Goal: Task Accomplishment & Management: Manage account settings

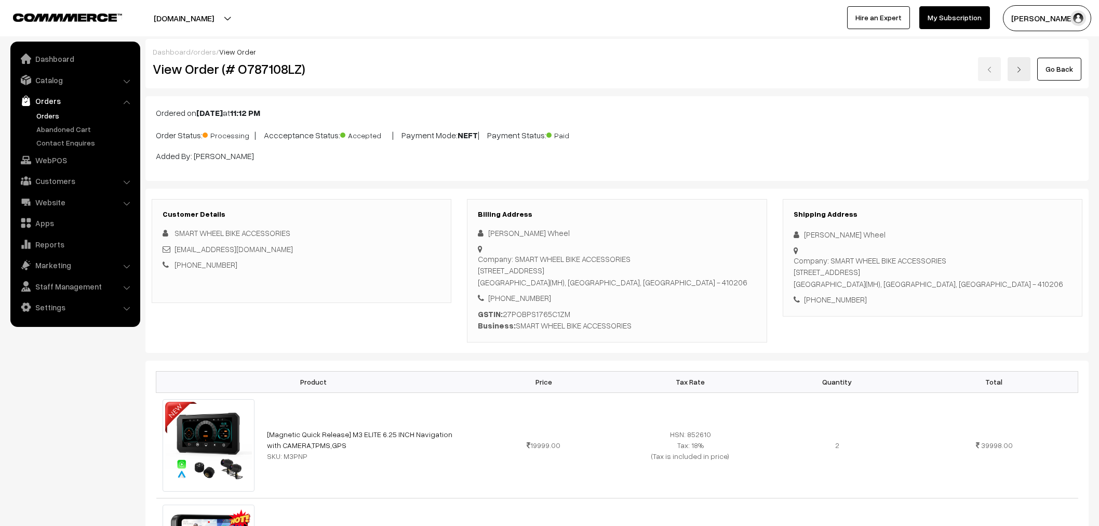
scroll to position [115, 0]
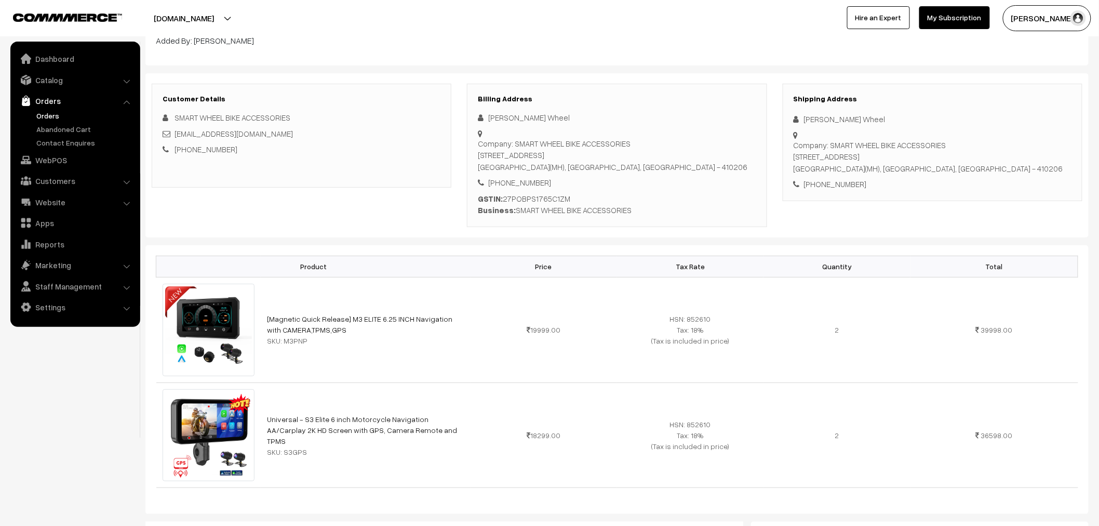
click at [40, 109] on link "Orders" at bounding box center [75, 100] width 124 height 19
click at [35, 118] on link "Orders" at bounding box center [85, 115] width 103 height 11
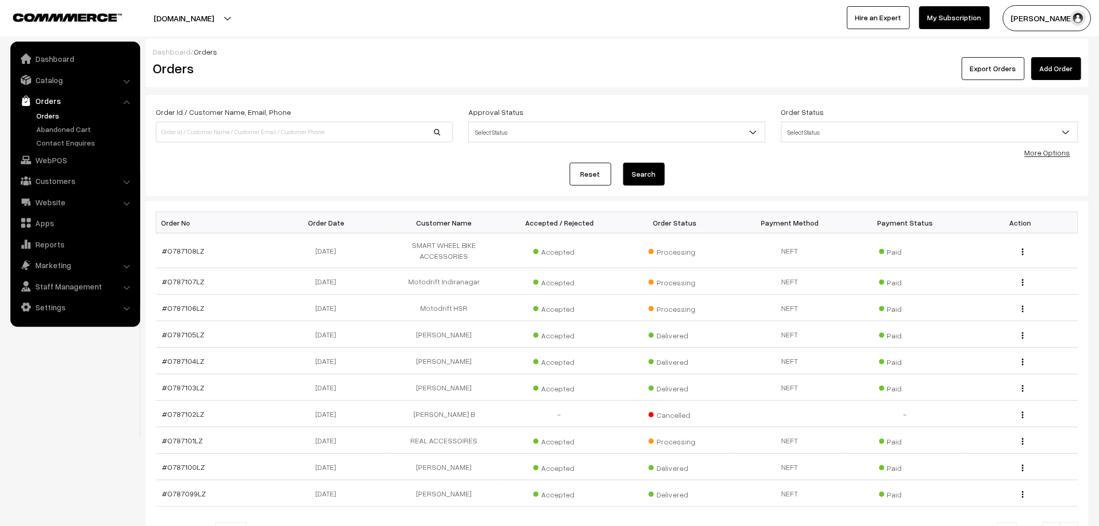
click at [260, 130] on input at bounding box center [304, 132] width 297 height 21
type input "real"
click at [623, 163] on button "Search" at bounding box center [644, 174] width 42 height 23
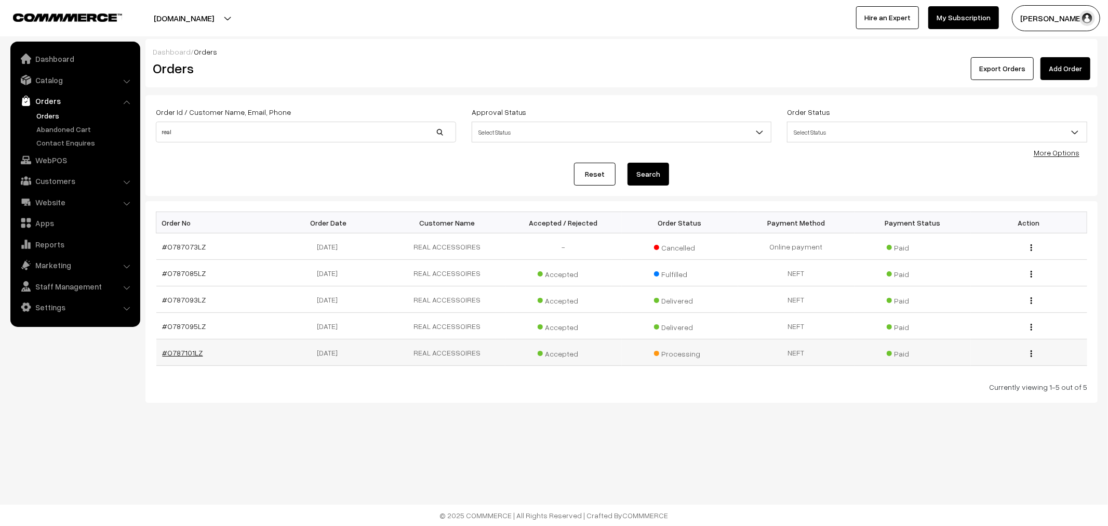
click at [193, 351] on link "#O787101LZ" at bounding box center [183, 352] width 41 height 9
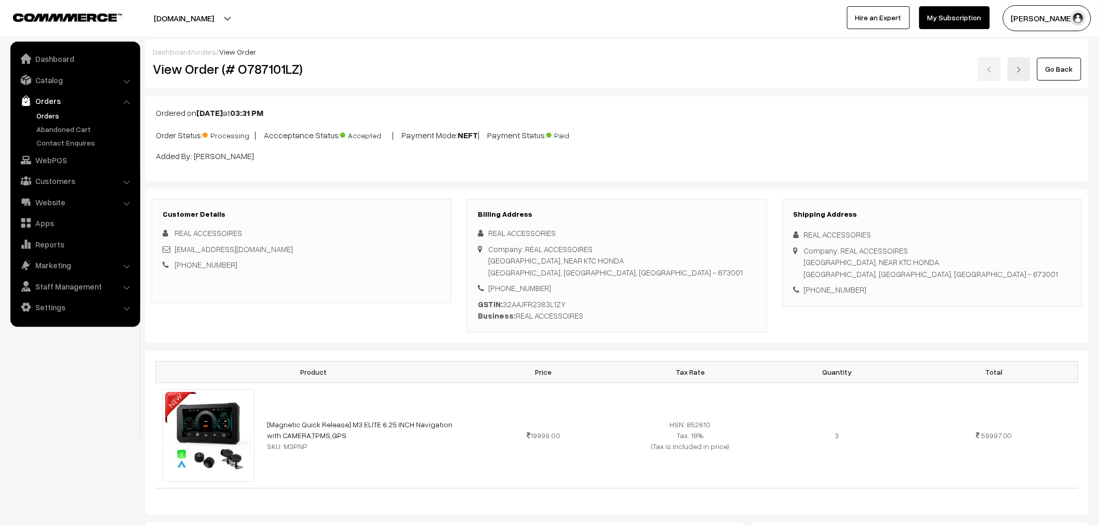
click at [252, 78] on div "View Order (# O787101LZ)" at bounding box center [302, 69] width 315 height 24
drag, startPoint x: 252, startPoint y: 74, endPoint x: 250, endPoint y: 58, distance: 15.7
click at [252, 73] on h2 "View Order (# O787101LZ)" at bounding box center [302, 69] width 299 height 16
click at [250, 59] on div "View Order (# O787101LZ)" at bounding box center [302, 69] width 315 height 24
click at [279, 66] on h2 "View Order (# O787101LZ)" at bounding box center [302, 69] width 299 height 16
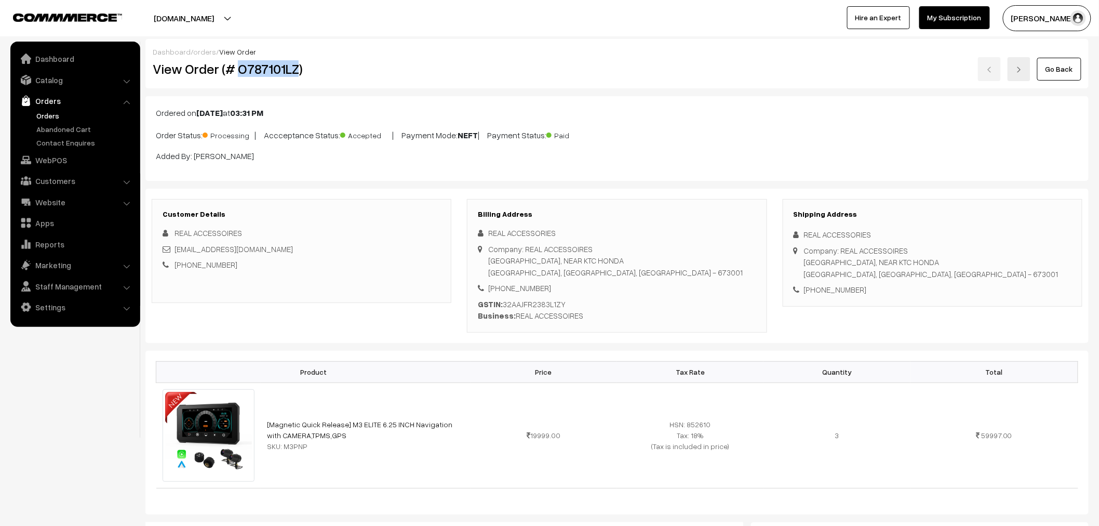
click at [279, 66] on h2 "View Order (# O787101LZ)" at bounding box center [302, 69] width 299 height 16
copy h2 "O787101LZ"
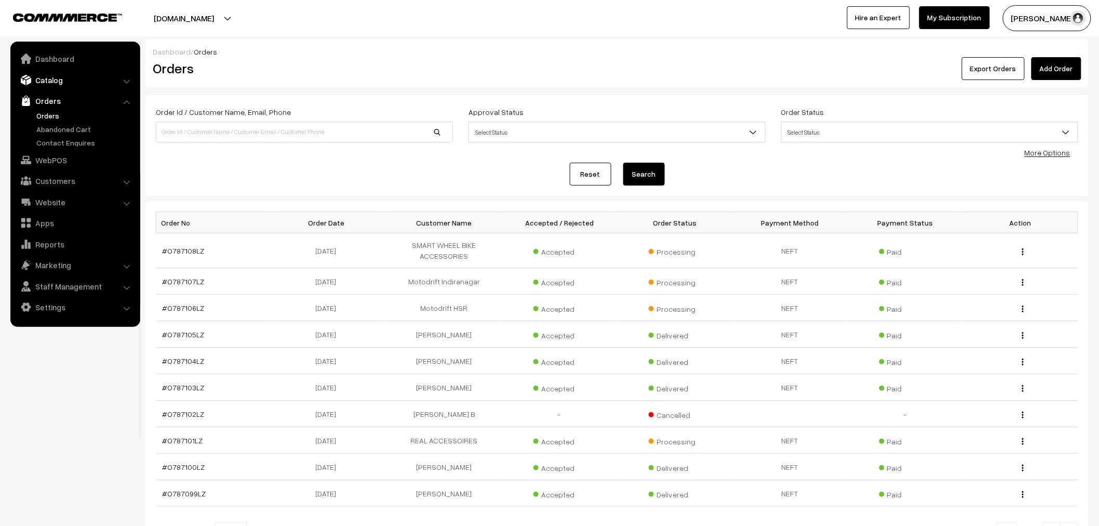
click at [61, 84] on link "Catalog" at bounding box center [75, 80] width 124 height 19
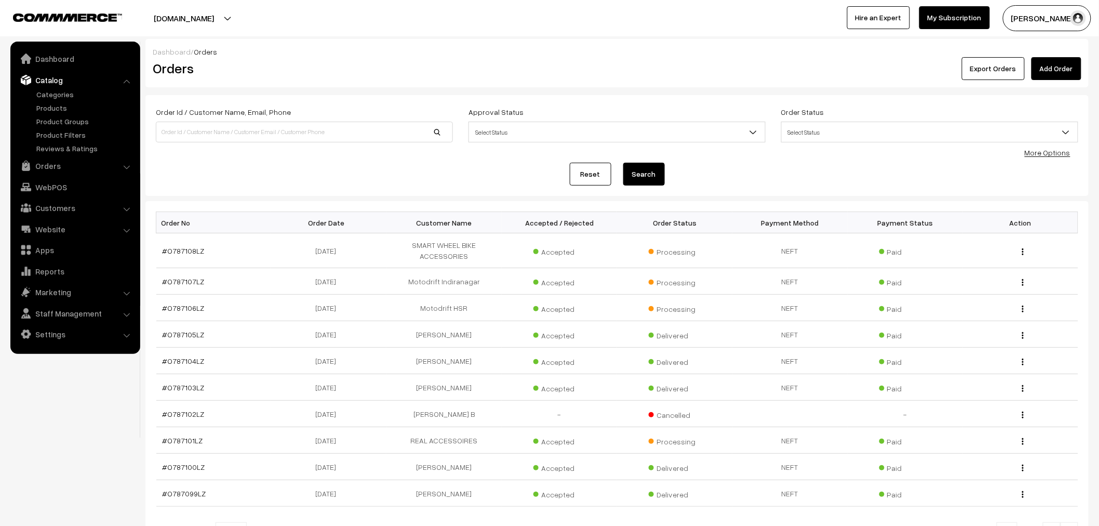
click at [59, 100] on ul "Categories" at bounding box center [75, 121] width 125 height 65
click at [58, 105] on link "Products" at bounding box center [85, 107] width 103 height 11
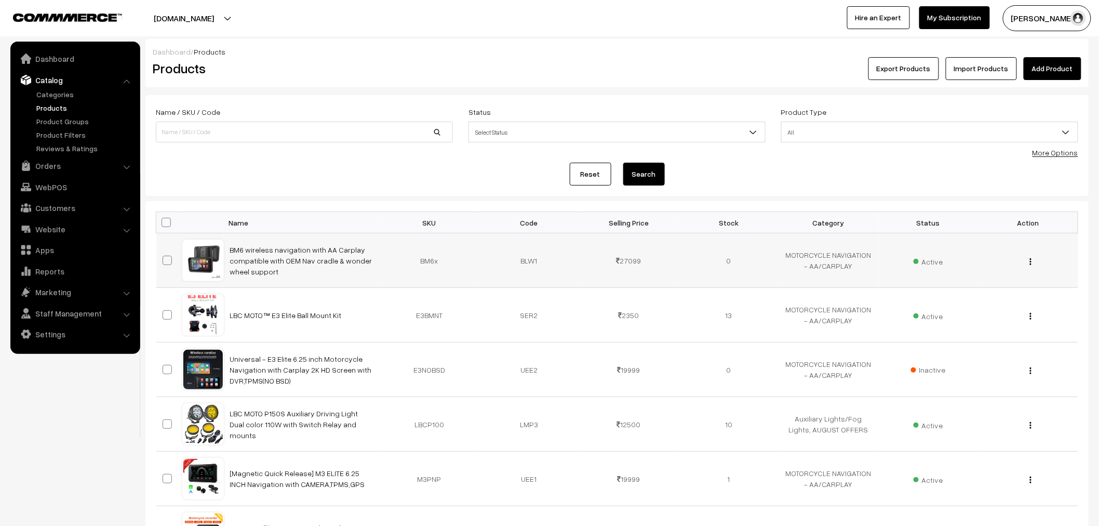
click at [1030, 262] on img "button" at bounding box center [1031, 261] width 2 height 7
click at [973, 296] on link "Edit" at bounding box center [984, 299] width 88 height 23
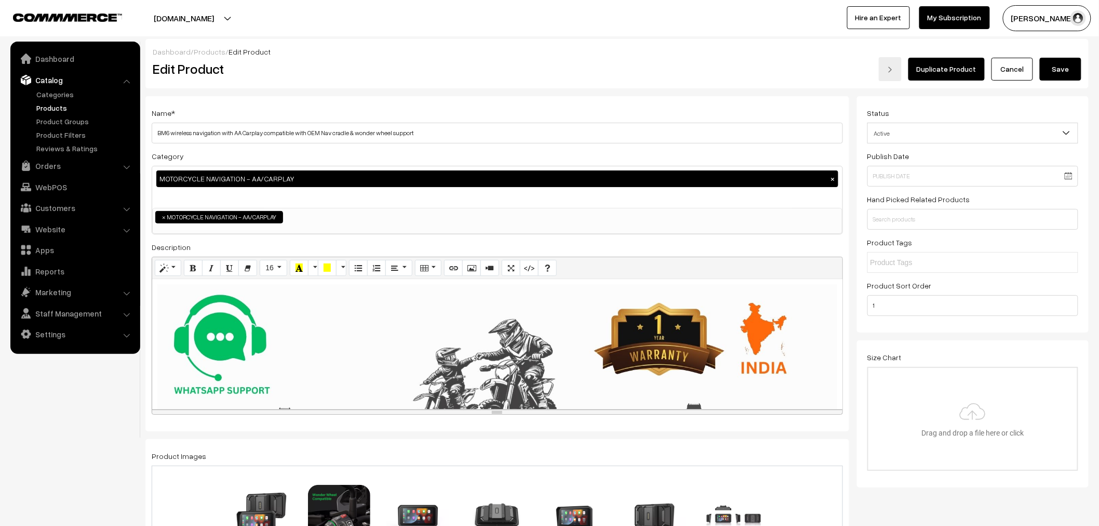
click at [167, 132] on h3 "Adjust Quantity" at bounding box center [192, 144] width 92 height 35
click at [170, 136] on h3 "Adjust Quantity" at bounding box center [192, 144] width 92 height 35
click at [421, 131] on input "BM6 wireless navigation with AA Carplay compatible with OEM Nav cradle & wonder…" at bounding box center [497, 133] width 691 height 21
click at [168, 136] on input "BM6 wireless navigation with AA Carplay compatible with OEM Nav cradle & wonder…" at bounding box center [497, 133] width 691 height 21
type input "BM6 BMW wireless navigation with AA Carplay compatible with OEM Nav cradle & wo…"
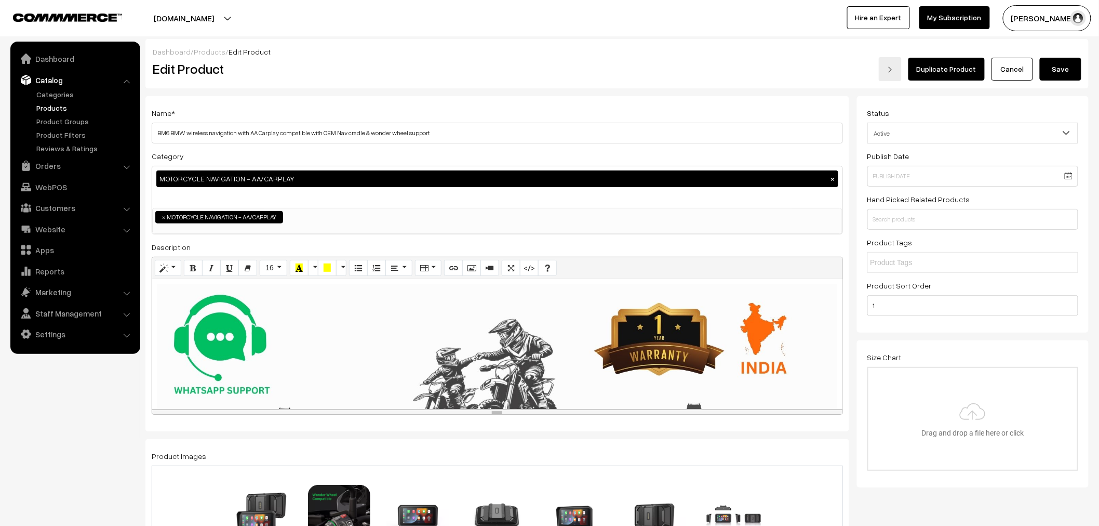
click at [1058, 66] on button "Save" at bounding box center [1061, 69] width 42 height 23
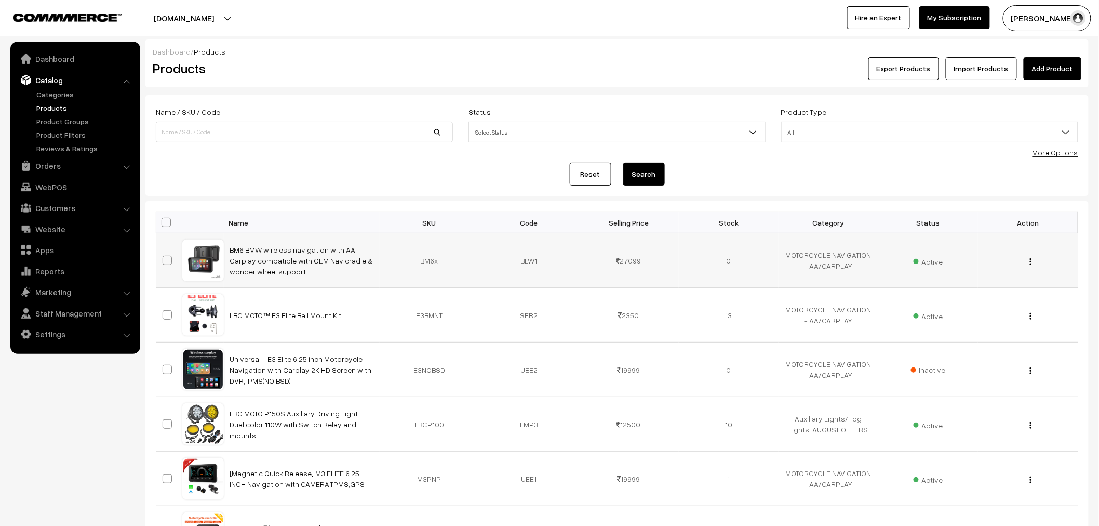
click at [1029, 263] on button "button" at bounding box center [1030, 261] width 3 height 8
click at [984, 292] on link "Edit" at bounding box center [984, 299] width 88 height 23
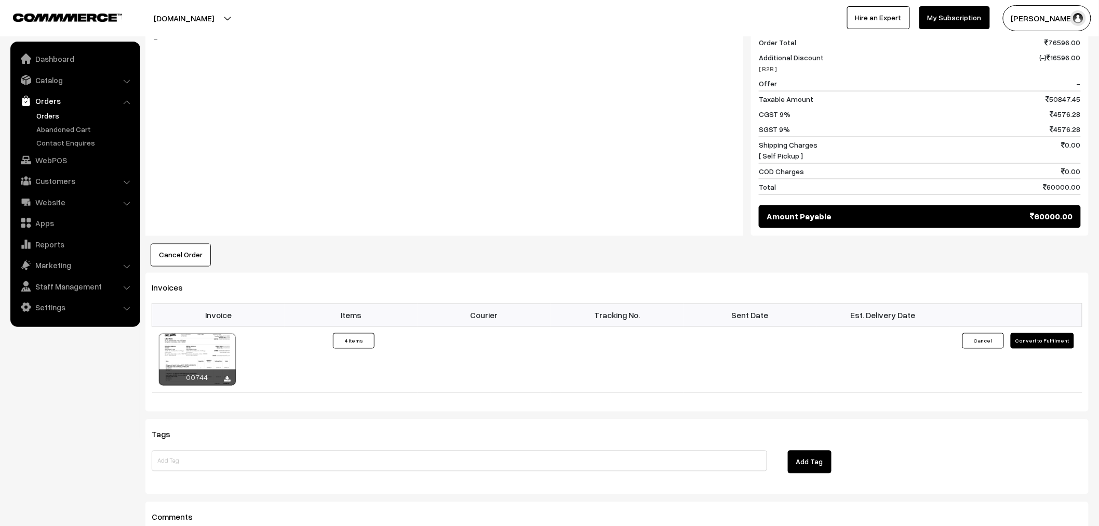
scroll to position [635, 0]
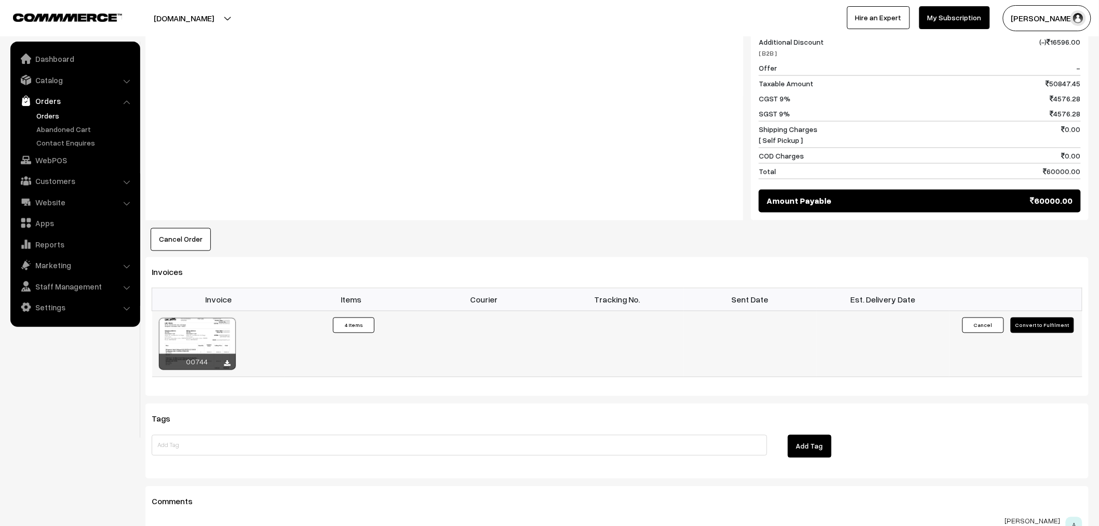
click at [227, 323] on div at bounding box center [197, 344] width 77 height 52
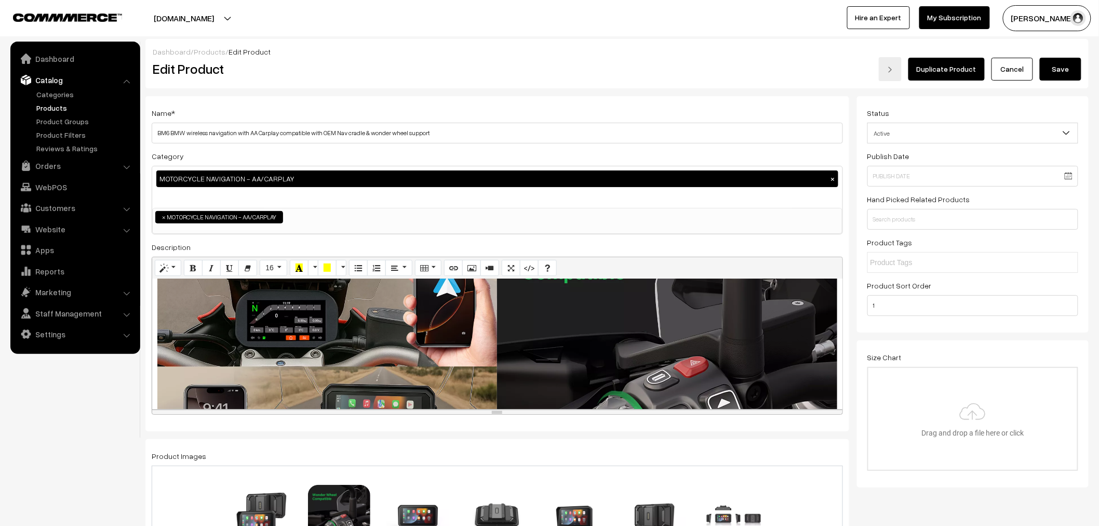
scroll to position [288, 0]
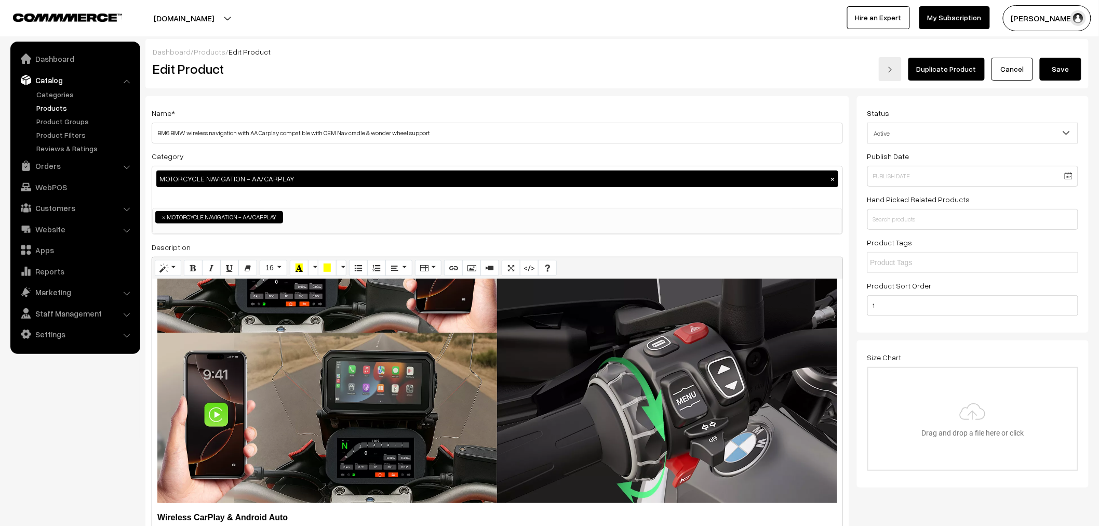
drag, startPoint x: 665, startPoint y: 411, endPoint x: 666, endPoint y: 509, distance: 98.2
click at [676, 525] on html "Thank you for showing interest. Our team will call you shortly. Close lbcmoto.c…" at bounding box center [549, 263] width 1099 height 526
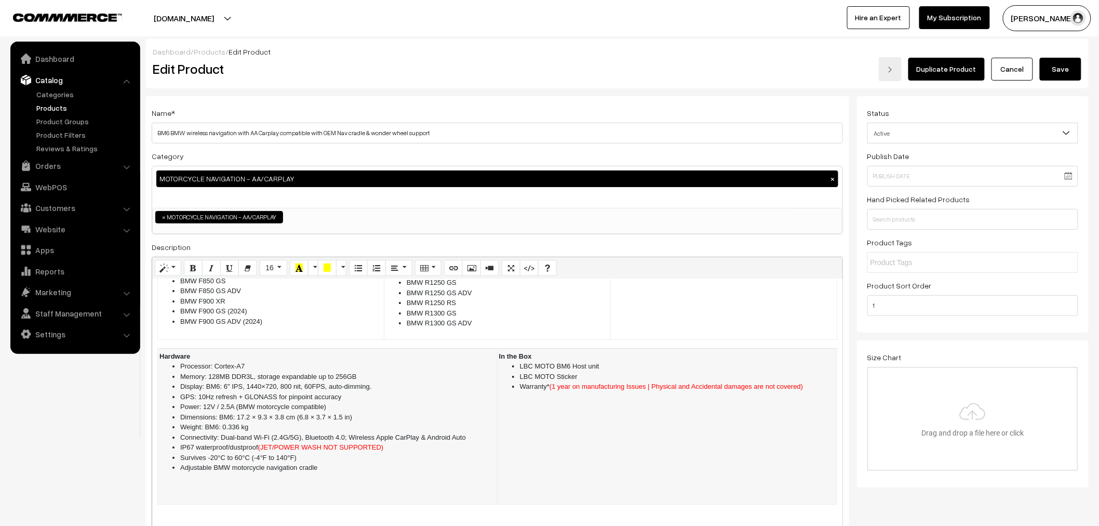
scroll to position [1685, 0]
click at [569, 383] on span "(1 year on manufacturing Issues | Physical and Accidental damages are not cover…" at bounding box center [675, 387] width 253 height 8
click at [1058, 65] on button "Save" at bounding box center [1061, 69] width 42 height 23
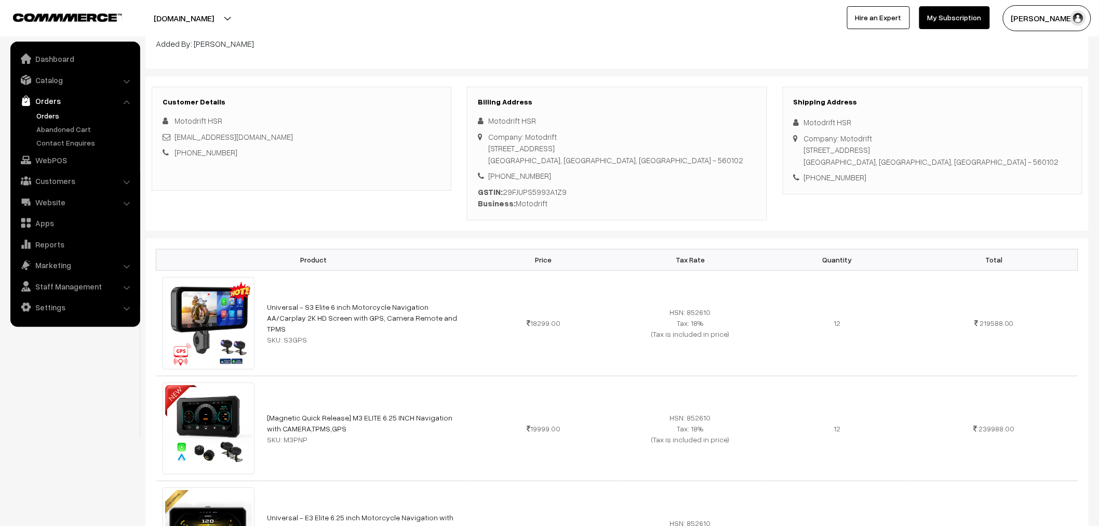
scroll to position [115, 0]
